Goal: Task Accomplishment & Management: Complete application form

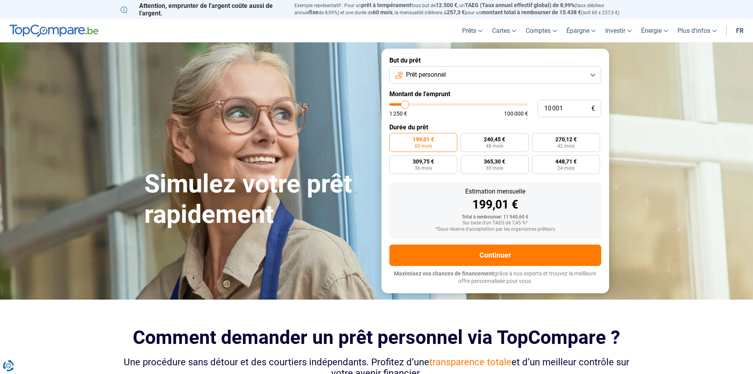
type input "12 500"
type input "12500"
type input "12 750"
type input "12750"
type input "13 000"
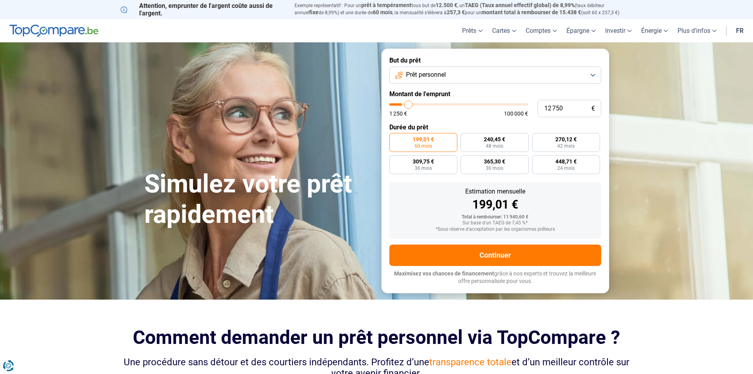
type input "13000"
type input "13 250"
type input "13250"
type input "14 000"
type input "14000"
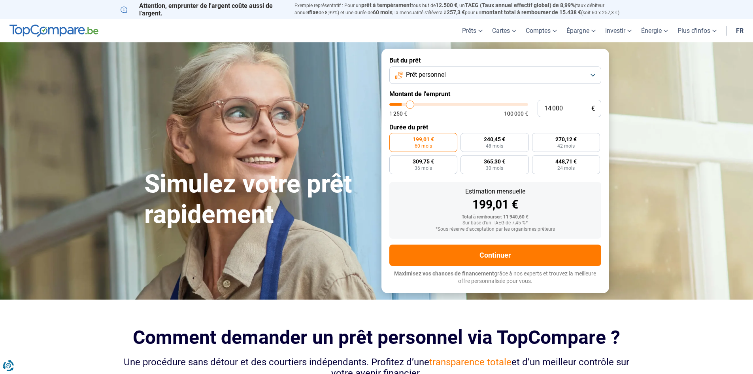
type input "14 250"
type input "14250"
type input "14 500"
type input "14500"
type input "14 750"
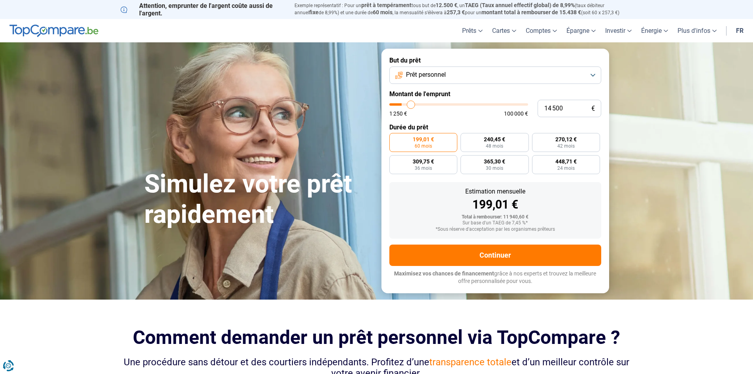
type input "14750"
type input "15 000"
type input "15000"
type input "15 750"
type input "15750"
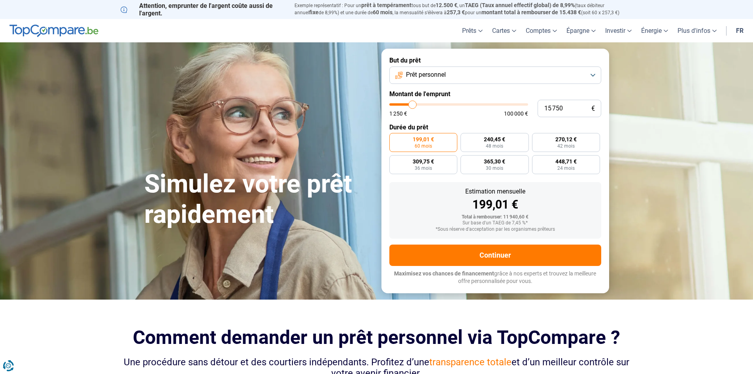
type input "16 000"
type input "16000"
type input "16 250"
type input "16250"
type input "16 500"
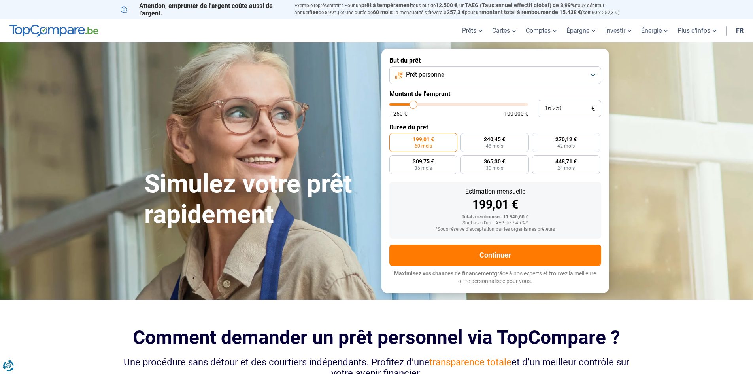
type input "16500"
type input "17 250"
type input "17250"
type input "17 500"
type input "17500"
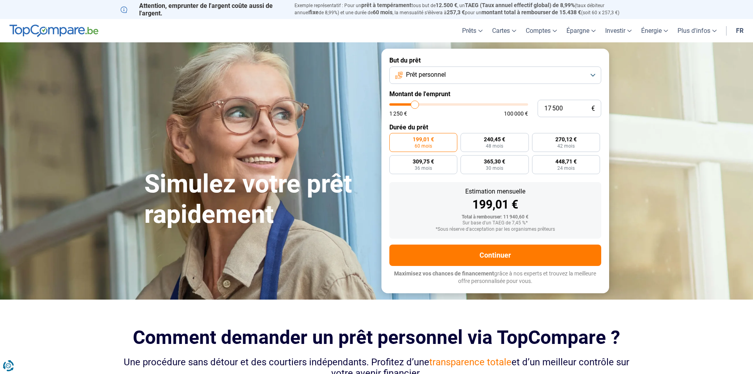
type input "17 750"
type input "17750"
type input "18 000"
type input "18000"
type input "18 500"
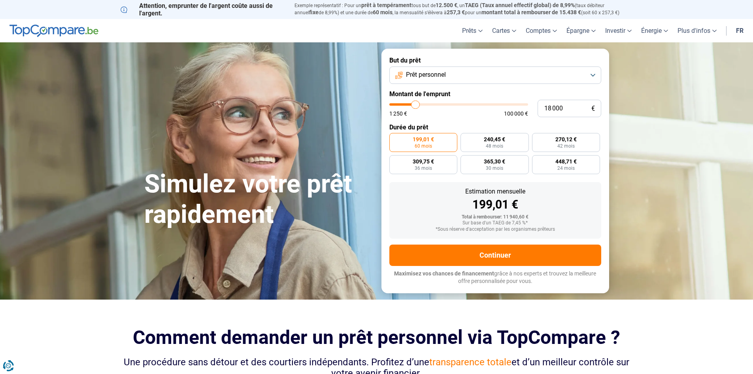
type input "18500"
type input "18 750"
type input "18750"
type input "18 000"
type input "18000"
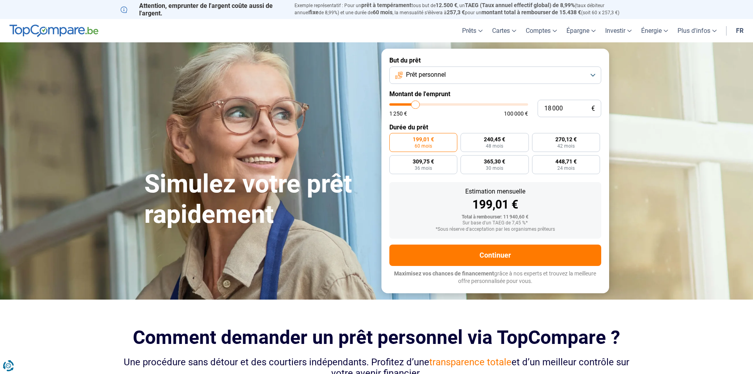
type input "17 500"
type input "17500"
type input "17 250"
type input "17250"
type input "17 000"
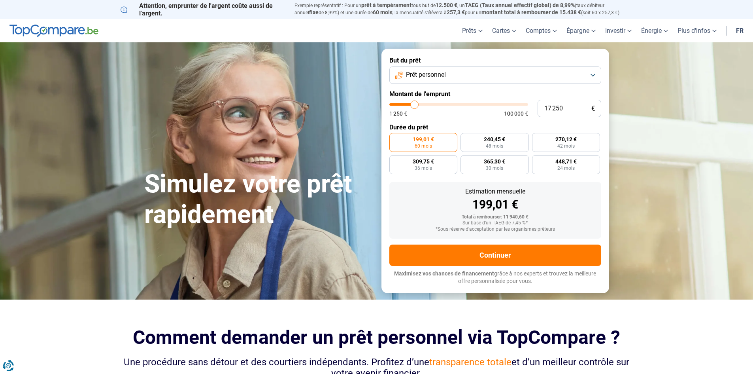
type input "17000"
type input "16 500"
type input "16500"
type input "16 000"
type input "16000"
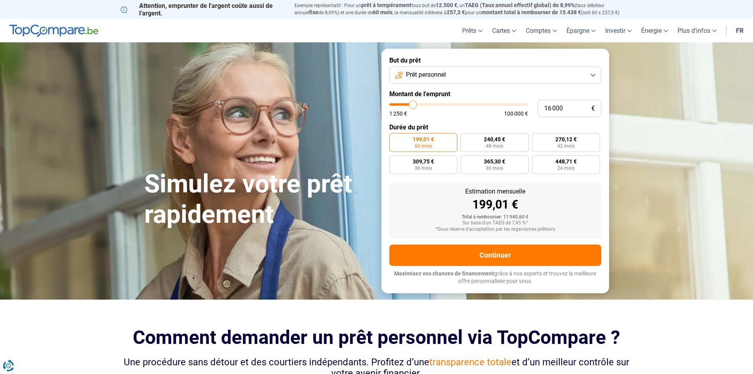
type input "15 000"
type input "15000"
type input "14 750"
type input "14750"
type input "14 250"
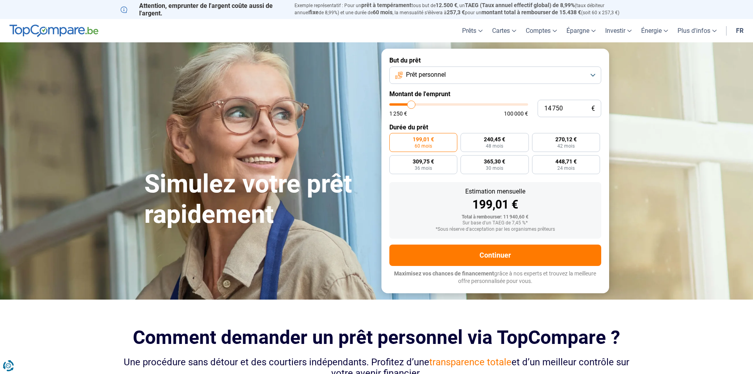
type input "14250"
type input "14 000"
type input "14000"
type input "13 500"
type input "13500"
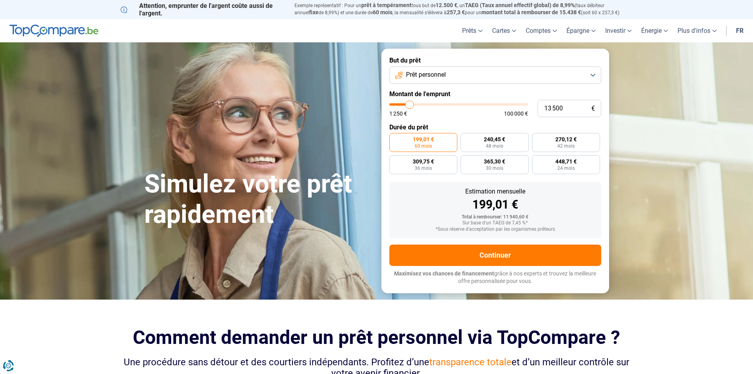
click at [410, 104] on input "range" at bounding box center [458, 104] width 139 height 2
click at [593, 75] on button "Prêt personnel" at bounding box center [495, 74] width 212 height 17
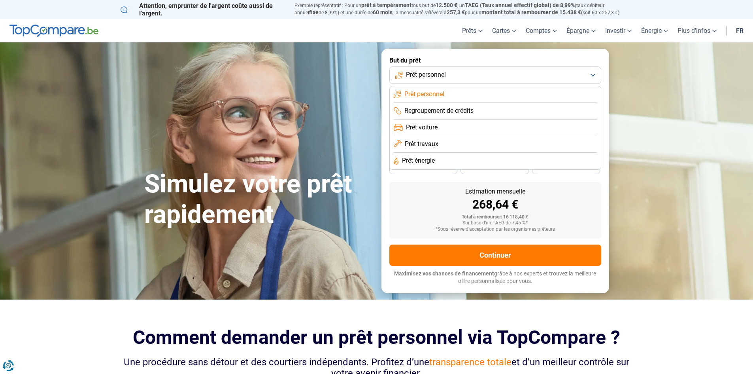
click at [422, 143] on span "Prêt travaux" at bounding box center [422, 144] width 34 height 9
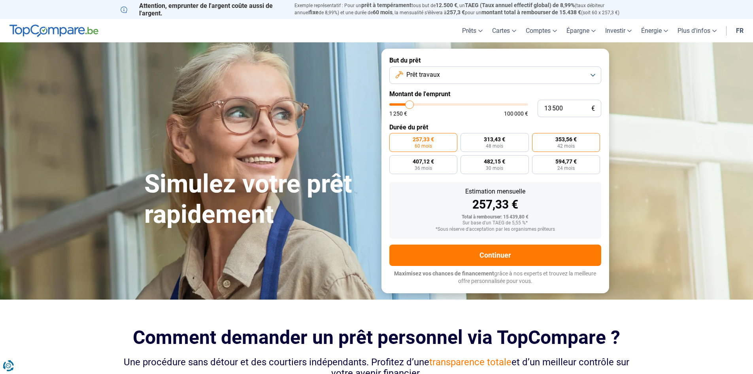
click at [566, 140] on span "353,56 €" at bounding box center [565, 139] width 21 height 6
click at [537, 138] on input "353,56 € 42 mois" at bounding box center [534, 135] width 5 height 5
radio input "true"
